Goal: Task Accomplishment & Management: Manage account settings

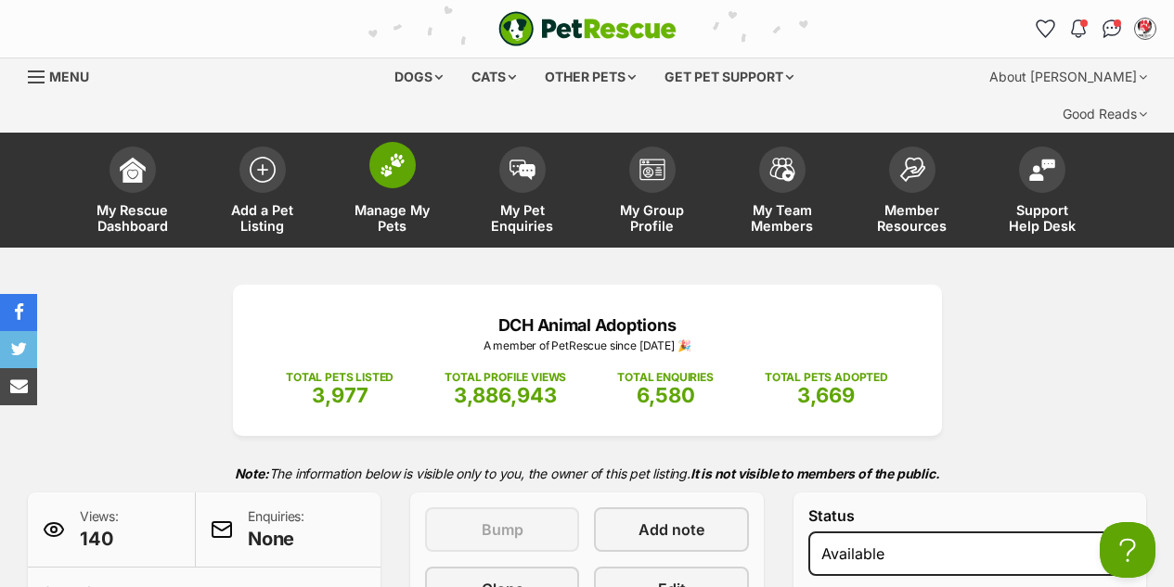
click at [380, 153] on img at bounding box center [392, 165] width 26 height 24
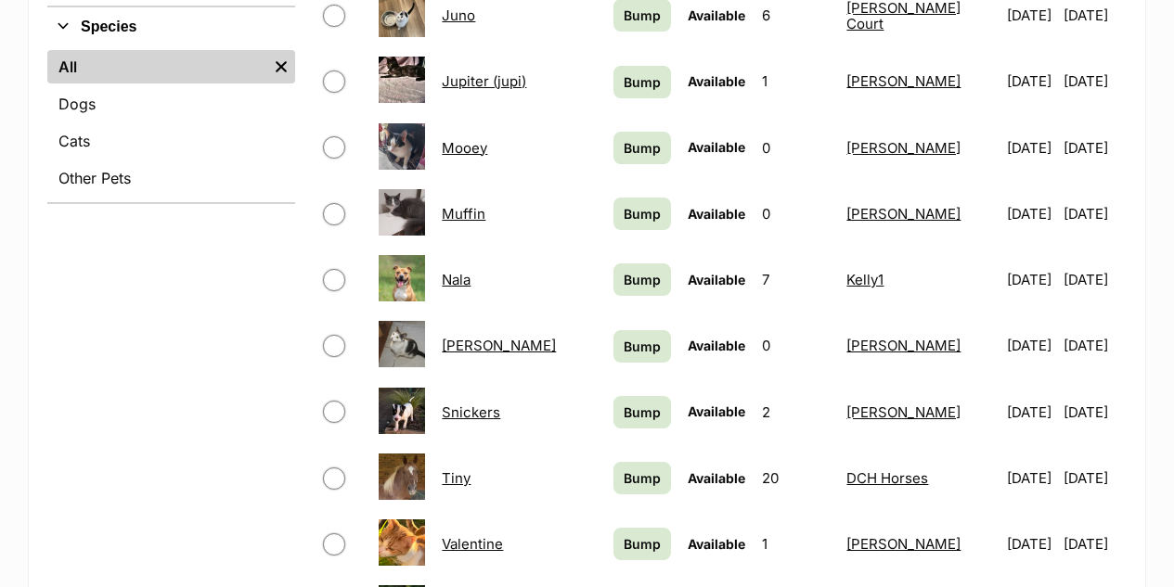
scroll to position [1113, 0]
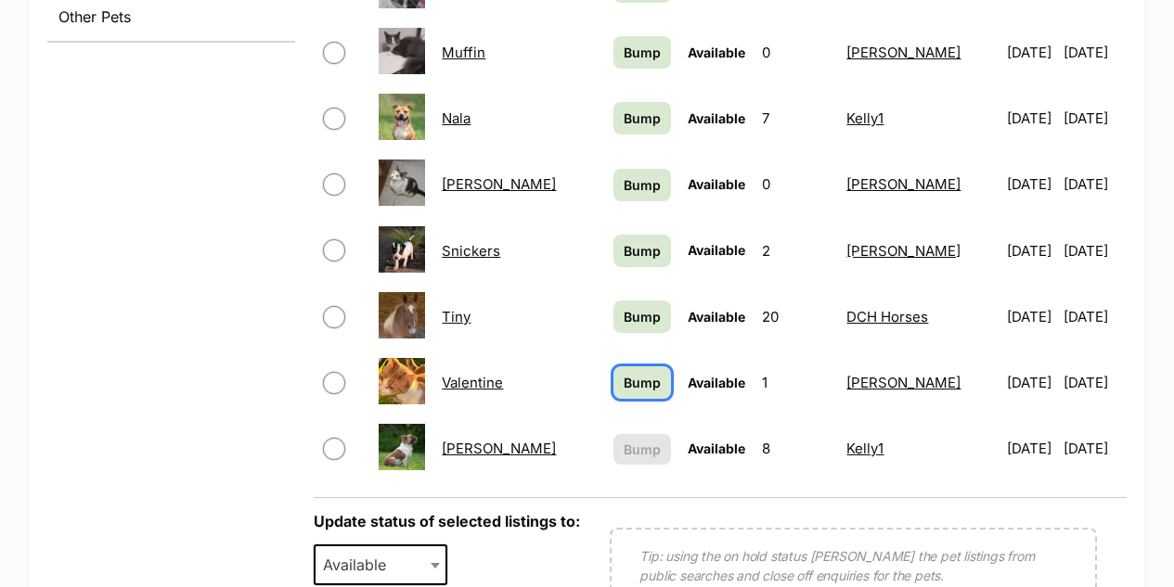
click at [646, 373] on span "Bump" at bounding box center [642, 382] width 37 height 19
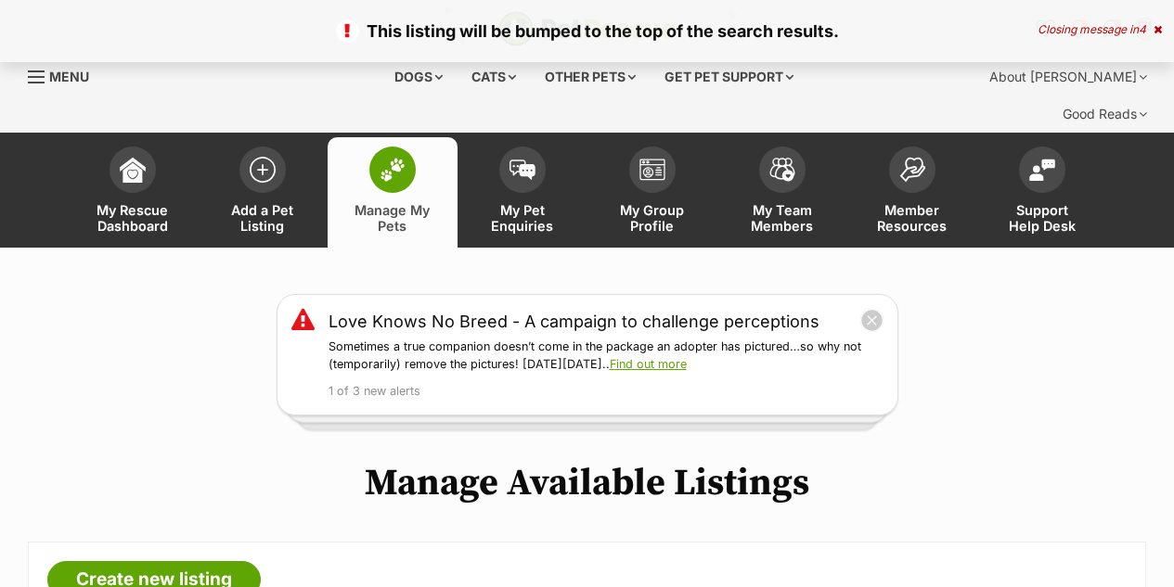
scroll to position [464, 0]
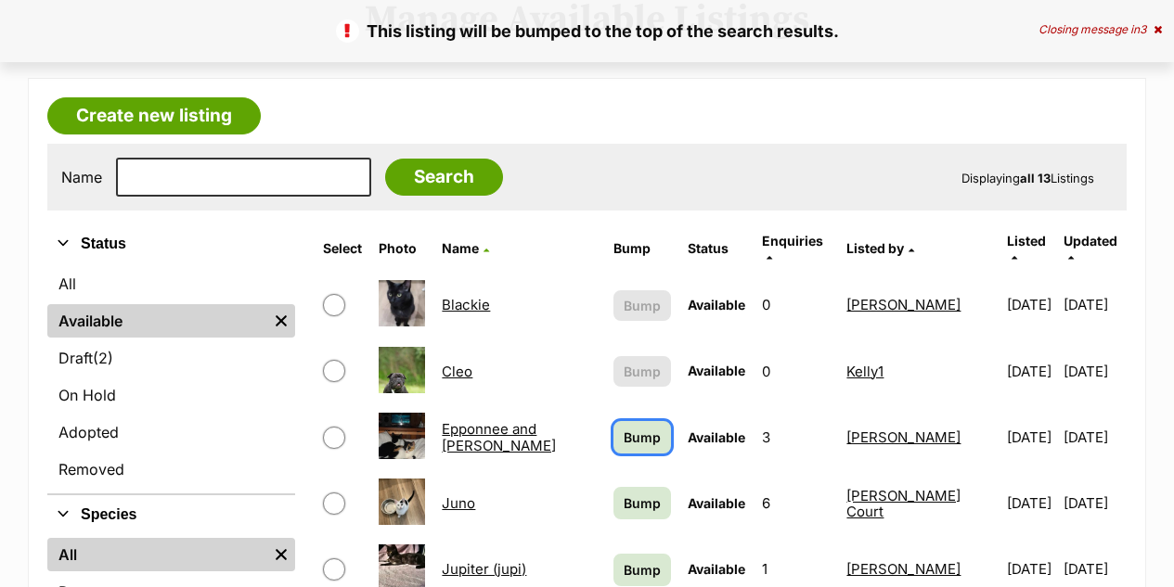
click at [635, 428] on span "Bump" at bounding box center [642, 437] width 37 height 19
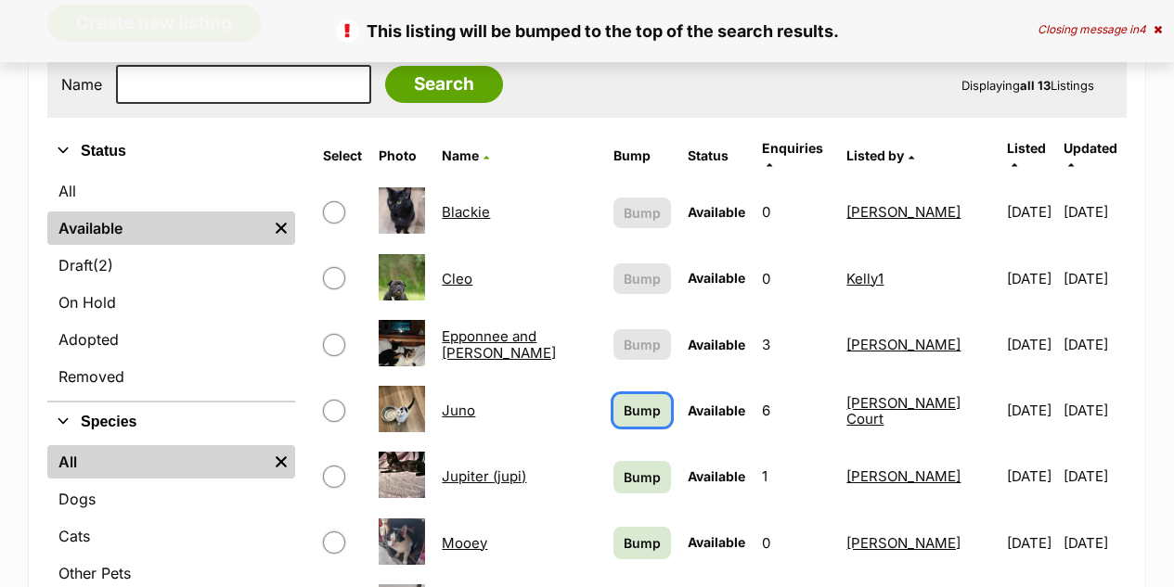
click at [637, 401] on span "Bump" at bounding box center [642, 410] width 37 height 19
click at [644, 468] on span "Bump" at bounding box center [642, 477] width 37 height 19
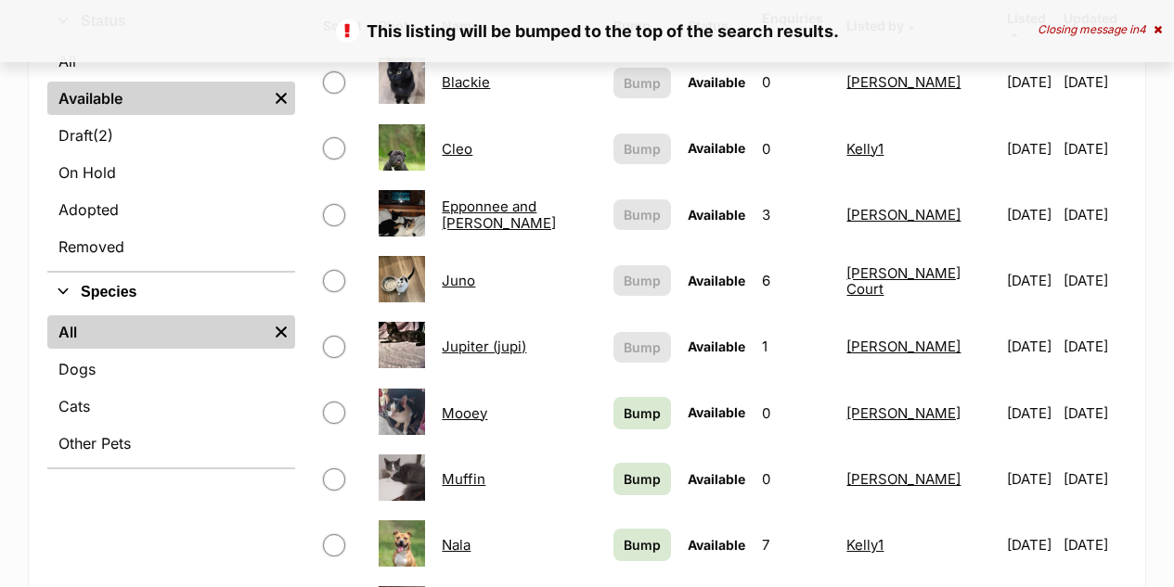
scroll to position [742, 0]
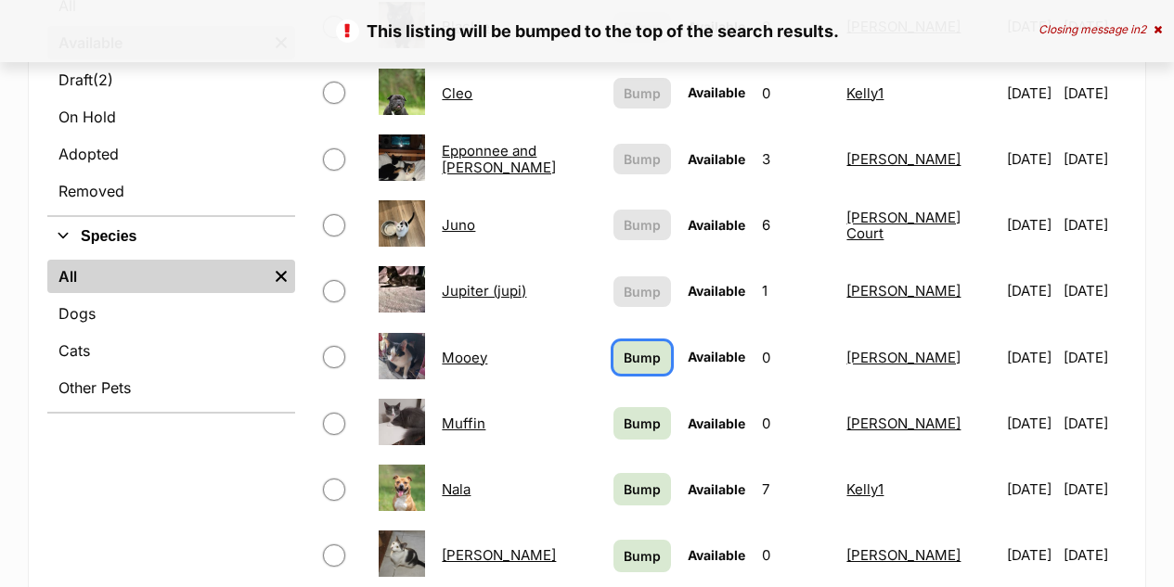
click at [646, 341] on link "Bump" at bounding box center [642, 357] width 58 height 32
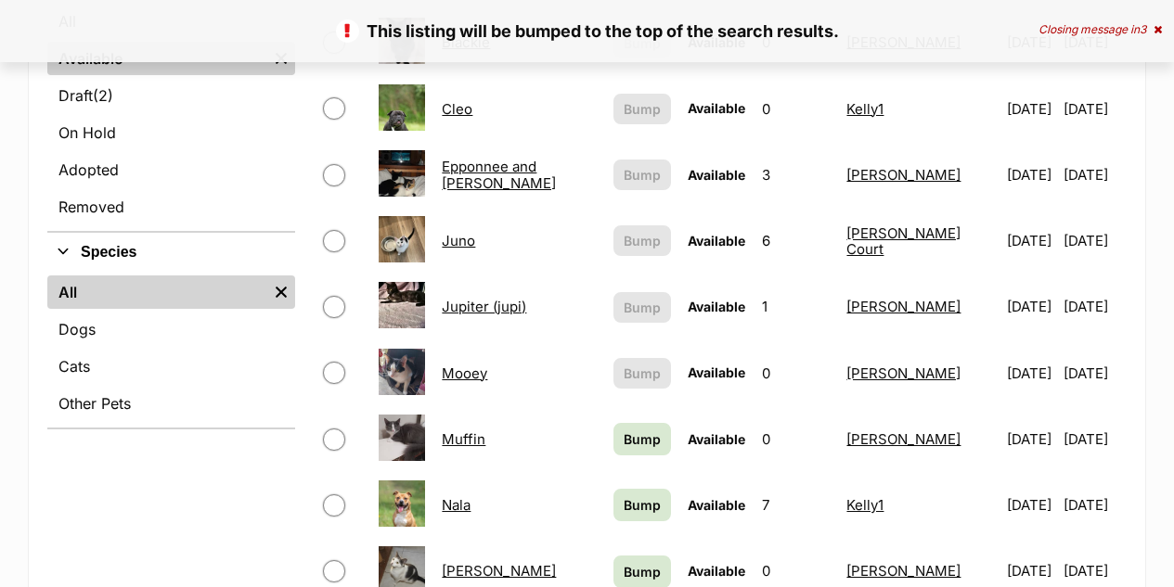
scroll to position [742, 0]
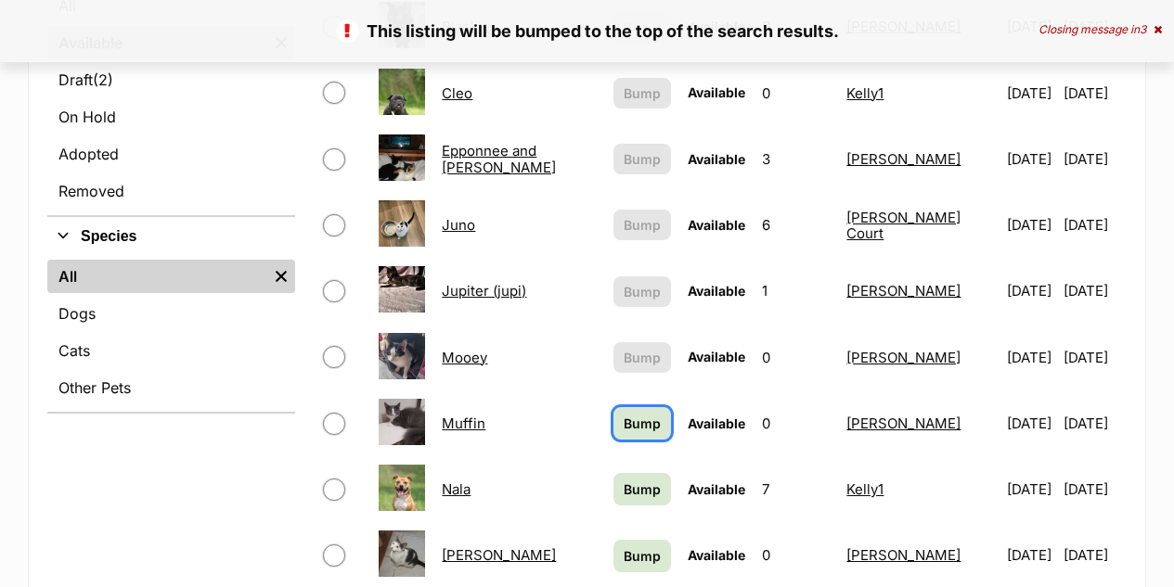
click at [629, 414] on span "Bump" at bounding box center [642, 423] width 37 height 19
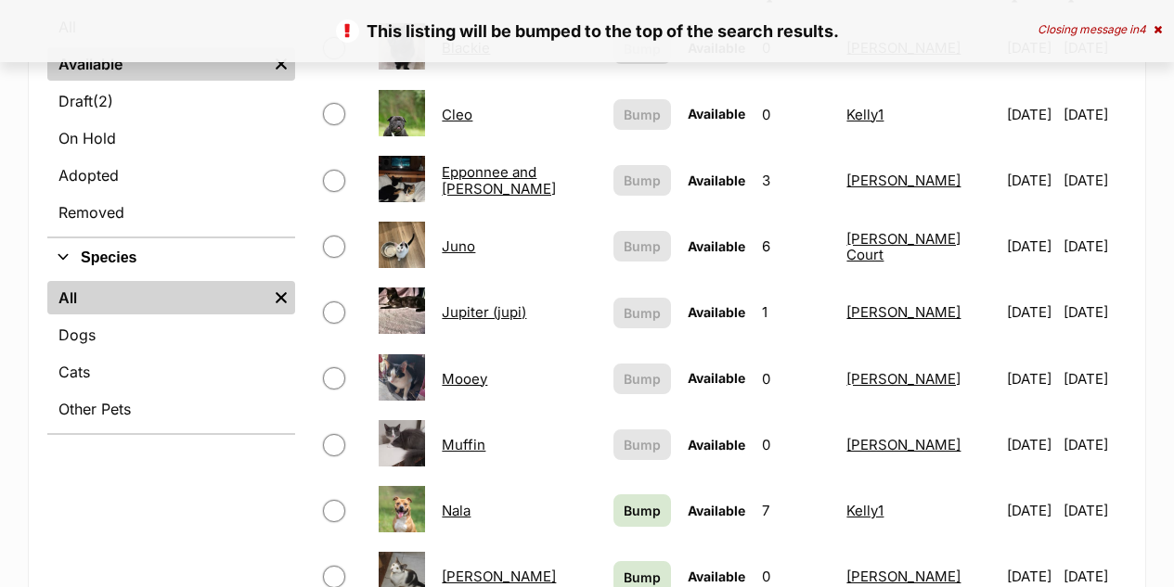
scroll to position [1021, 0]
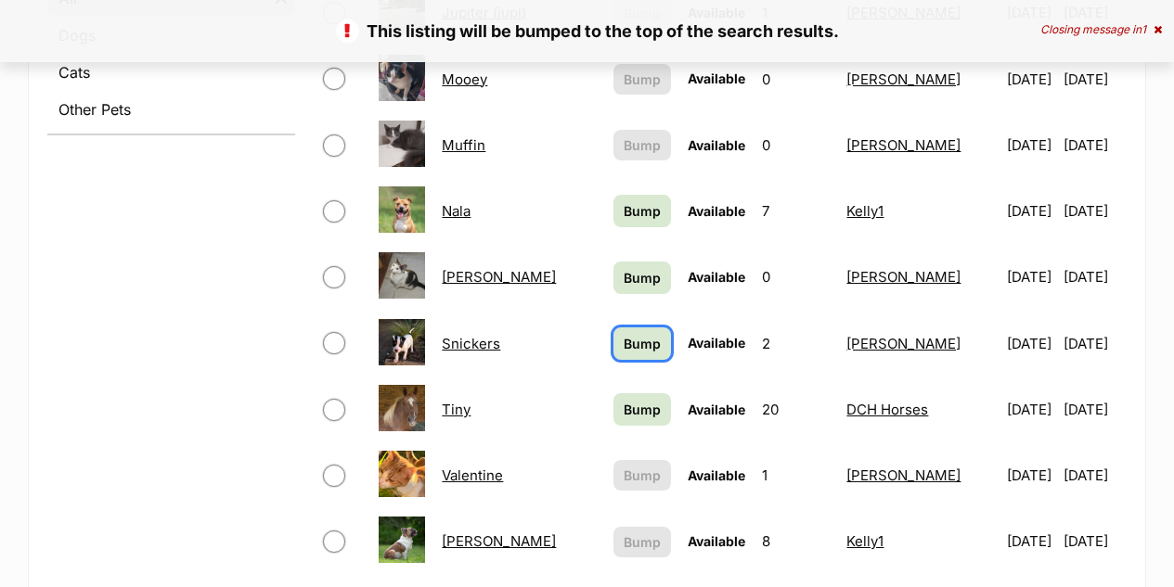
click at [643, 328] on link "Bump" at bounding box center [642, 344] width 58 height 32
